Goal: Transaction & Acquisition: Purchase product/service

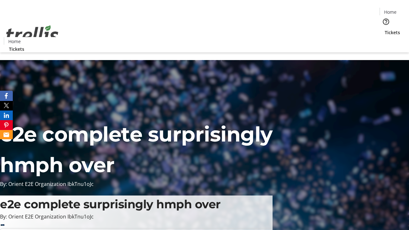
click at [385, 29] on span "Tickets" at bounding box center [392, 32] width 15 height 7
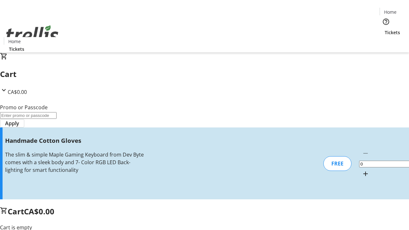
click at [362, 170] on mat-icon "Increment by one" at bounding box center [366, 174] width 8 height 8
type input "1"
